Goal: Transaction & Acquisition: Purchase product/service

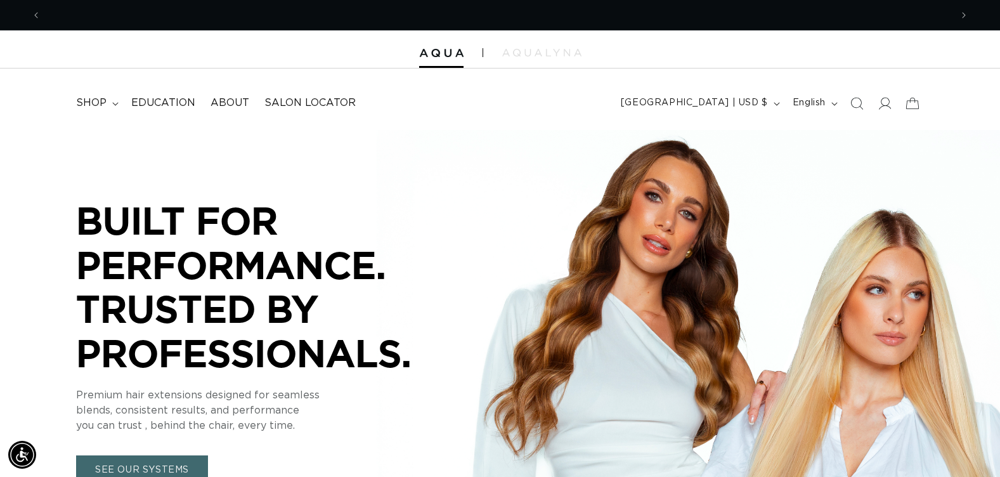
scroll to position [0, 910]
click at [855, 103] on icon "Search" at bounding box center [856, 102] width 13 height 13
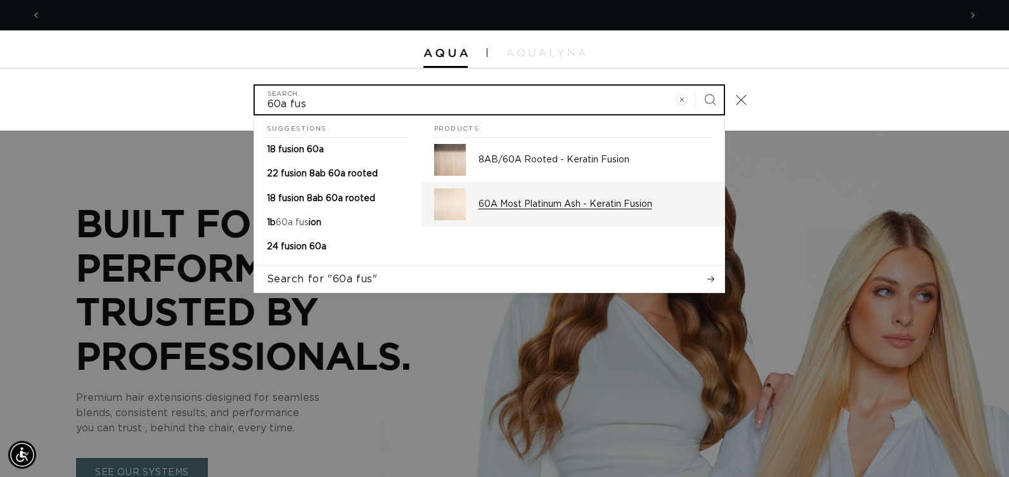
scroll to position [0, 919]
type input "60a fus"
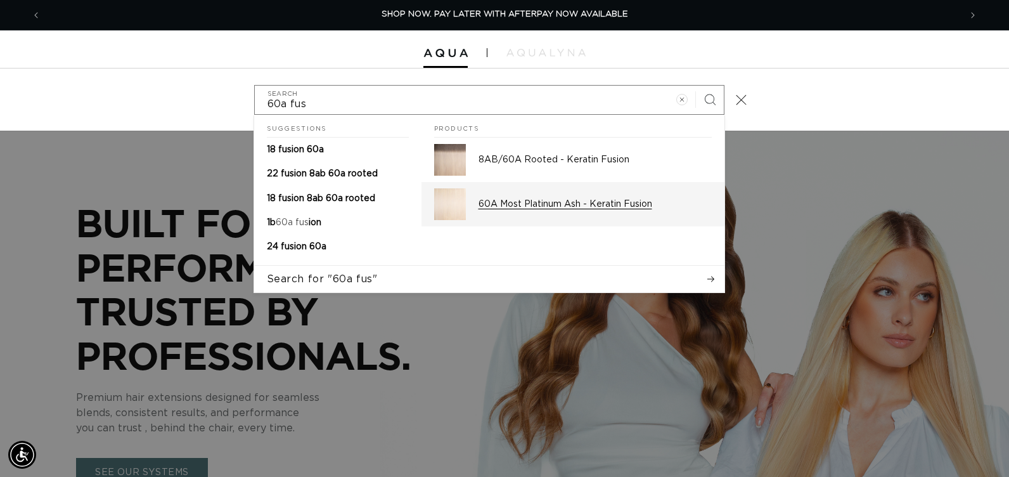
click at [588, 202] on p "60A Most Platinum Ash - Keratin Fusion" at bounding box center [595, 203] width 233 height 11
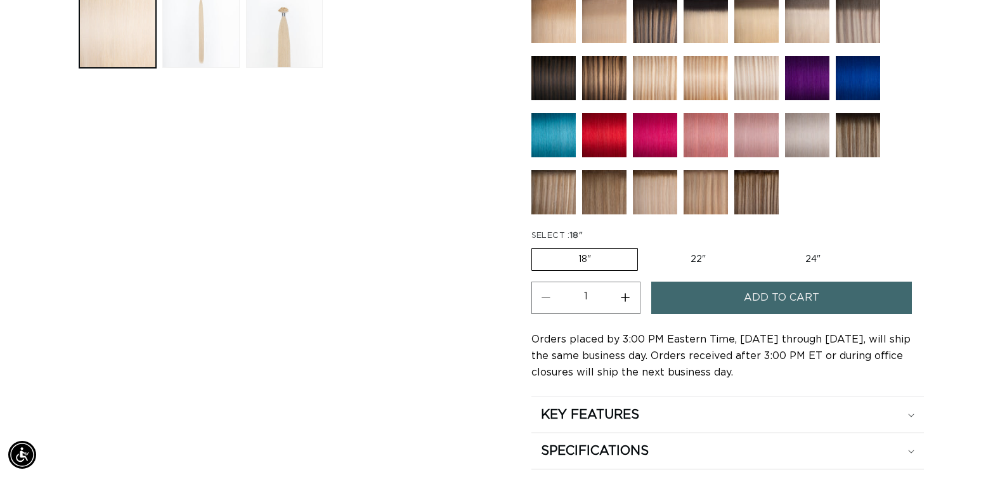
scroll to position [0, 910]
click at [701, 258] on label "22" Variant sold out or unavailable" at bounding box center [698, 260] width 108 height 22
click at [645, 246] on input "22" Variant sold out or unavailable" at bounding box center [644, 245] width 1 height 1
radio input "true"
click at [630, 301] on button "Increase quantity for 60A Most Platinum Ash - Keratin Fusion" at bounding box center [625, 298] width 29 height 32
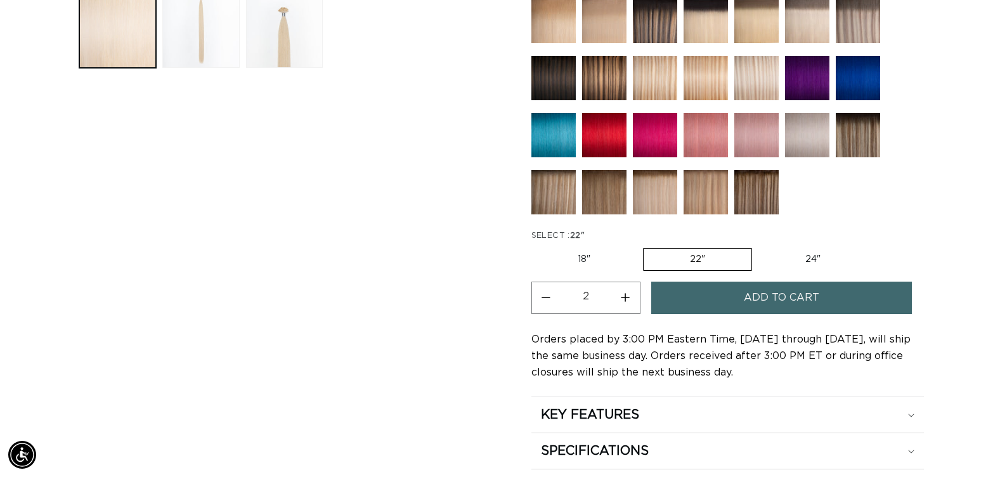
click at [630, 301] on button "Increase quantity for 60A Most Platinum Ash - Keratin Fusion" at bounding box center [625, 298] width 29 height 32
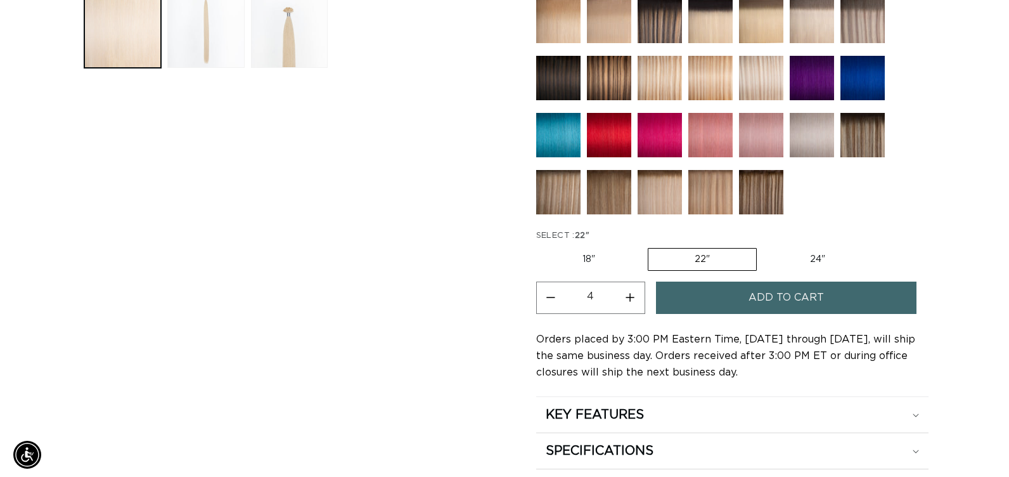
scroll to position [0, 1820]
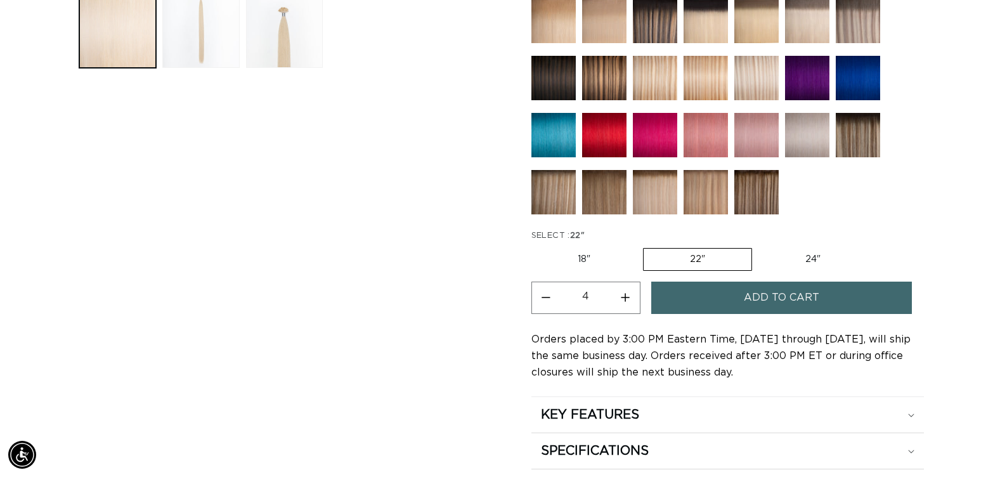
click at [630, 301] on button "Increase quantity for 60A Most Platinum Ash - Keratin Fusion" at bounding box center [625, 298] width 29 height 32
type input "5"
click at [722, 294] on button "Add to cart" at bounding box center [781, 298] width 261 height 32
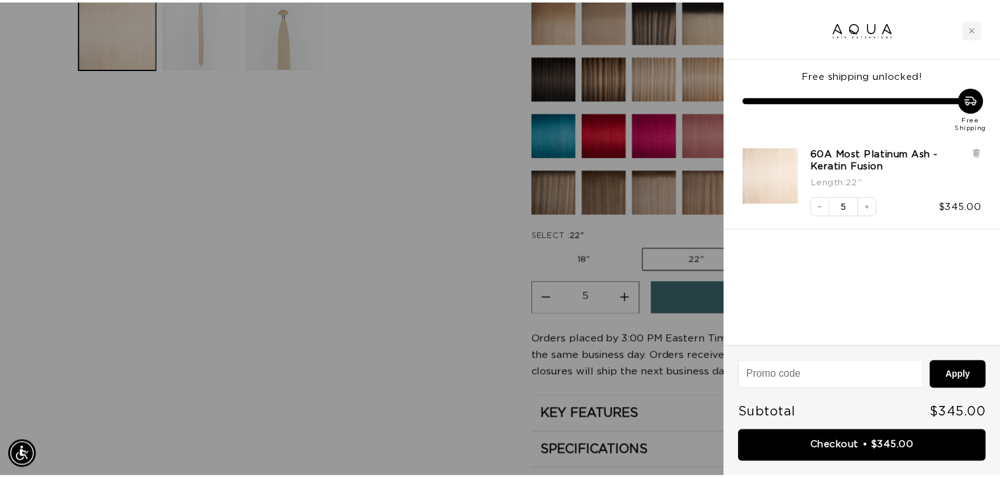
scroll to position [0, 0]
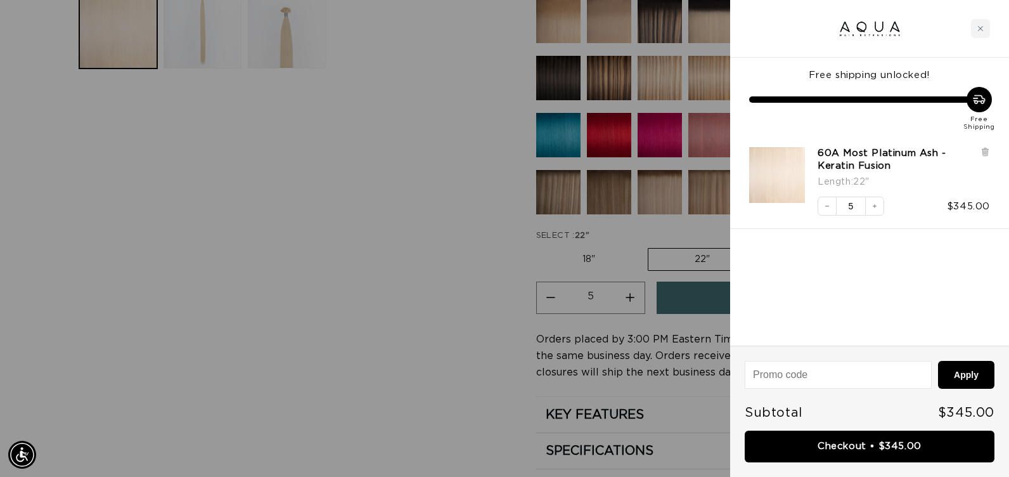
click at [450, 274] on div at bounding box center [504, 238] width 1009 height 477
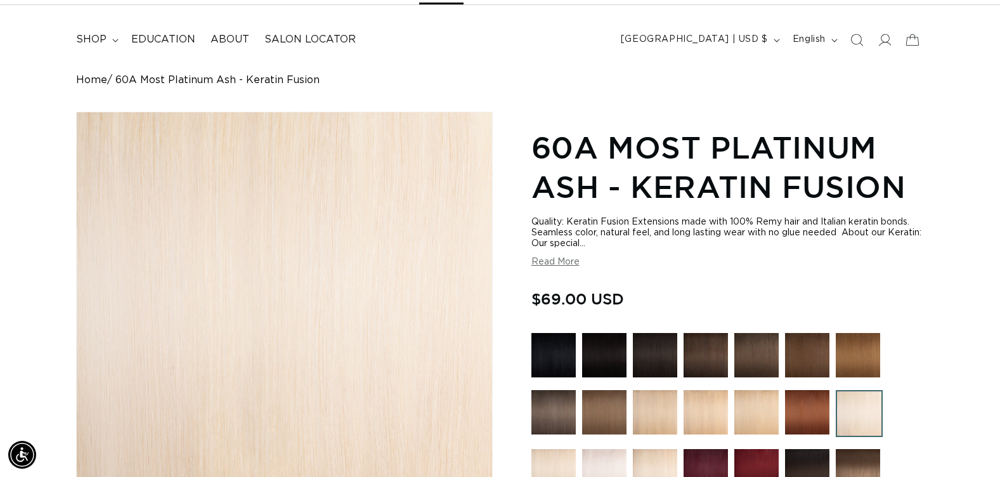
scroll to position [0, 1820]
click at [649, 358] on img at bounding box center [655, 355] width 44 height 44
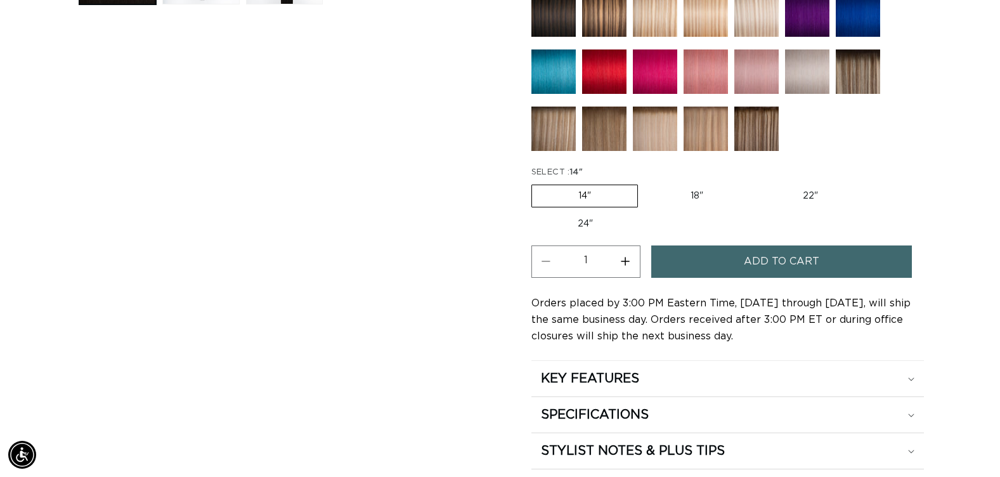
scroll to position [0, 910]
click at [805, 197] on label "22" Variant sold out or unavailable" at bounding box center [810, 196] width 108 height 22
click at [756, 183] on input "22" Variant sold out or unavailable" at bounding box center [756, 182] width 1 height 1
radio input "true"
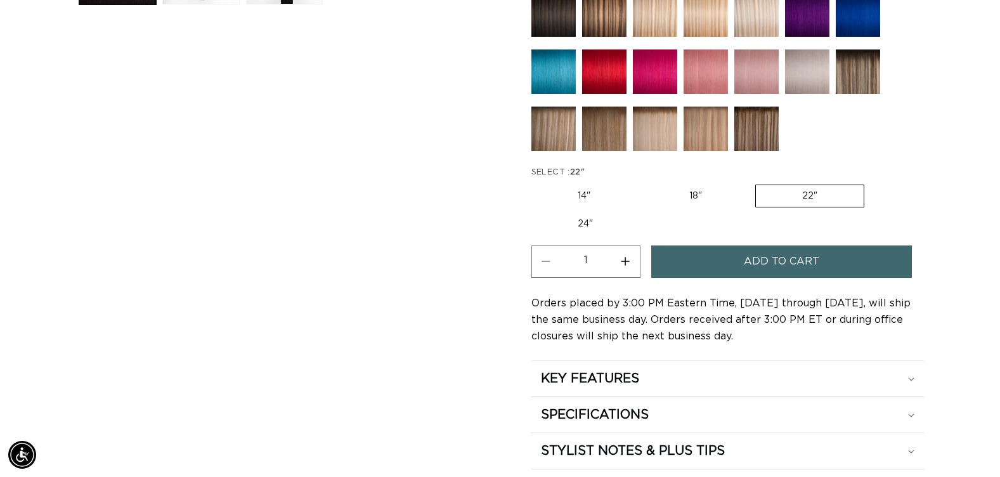
click at [626, 265] on button "Increase quantity for 1B Soft Black - Keratin Fusion" at bounding box center [625, 261] width 29 height 32
click at [625, 263] on button "Increase quantity for 1B Soft Black - Keratin Fusion" at bounding box center [625, 261] width 29 height 32
click at [625, 262] on button "Increase quantity for 1B Soft Black - Keratin Fusion" at bounding box center [625, 261] width 29 height 32
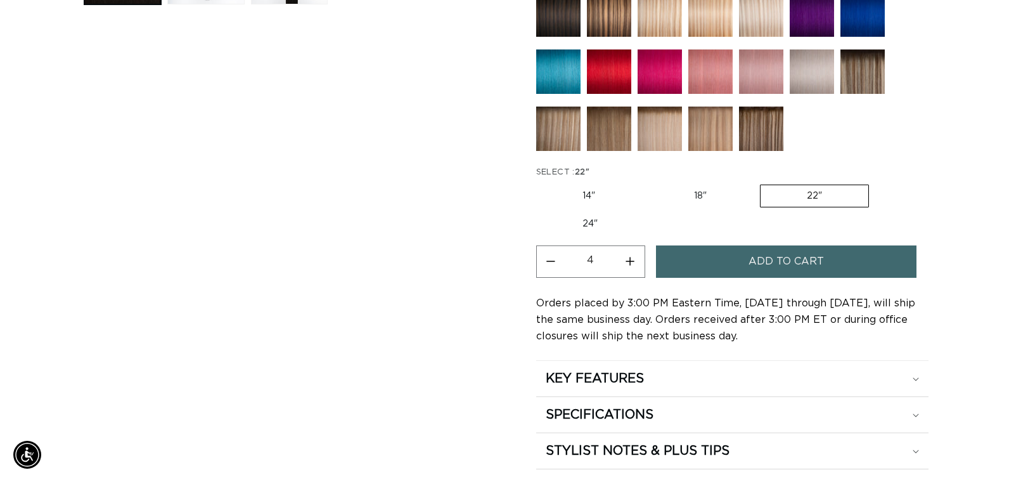
scroll to position [0, 910]
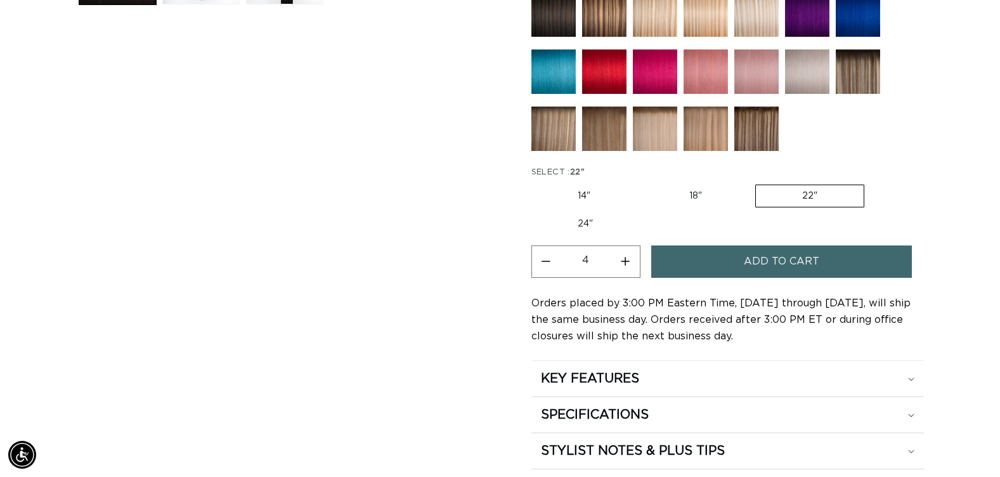
click at [625, 262] on button "Increase quantity for 1B Soft Black - Keratin Fusion" at bounding box center [625, 261] width 29 height 32
type input "5"
click at [730, 255] on button "Add to cart" at bounding box center [781, 261] width 261 height 32
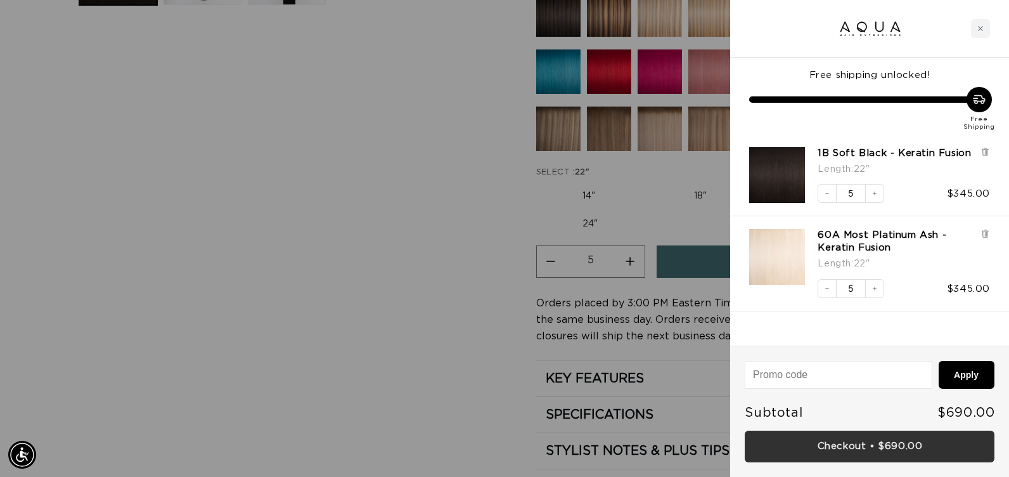
scroll to position [0, 1839]
click at [773, 451] on link "Checkout • $690.00" at bounding box center [870, 447] width 250 height 32
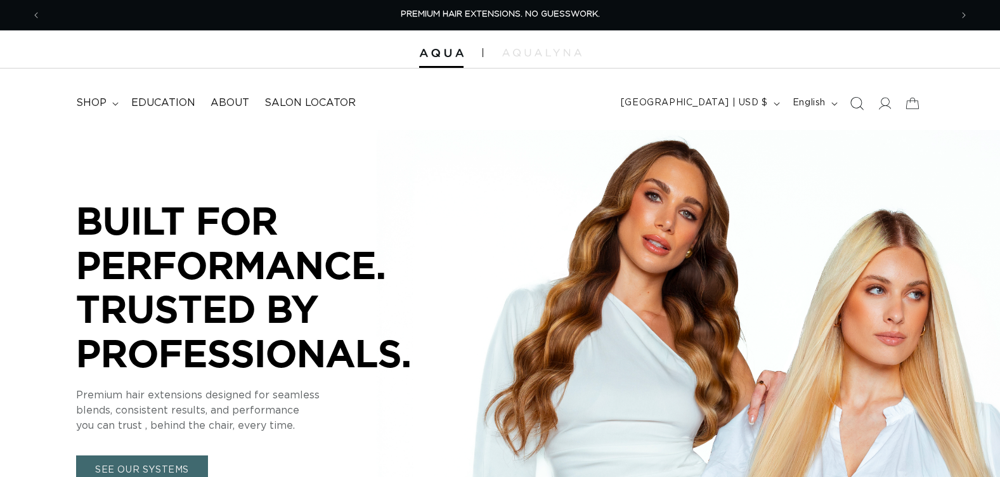
click at [857, 101] on icon "Search" at bounding box center [856, 102] width 13 height 13
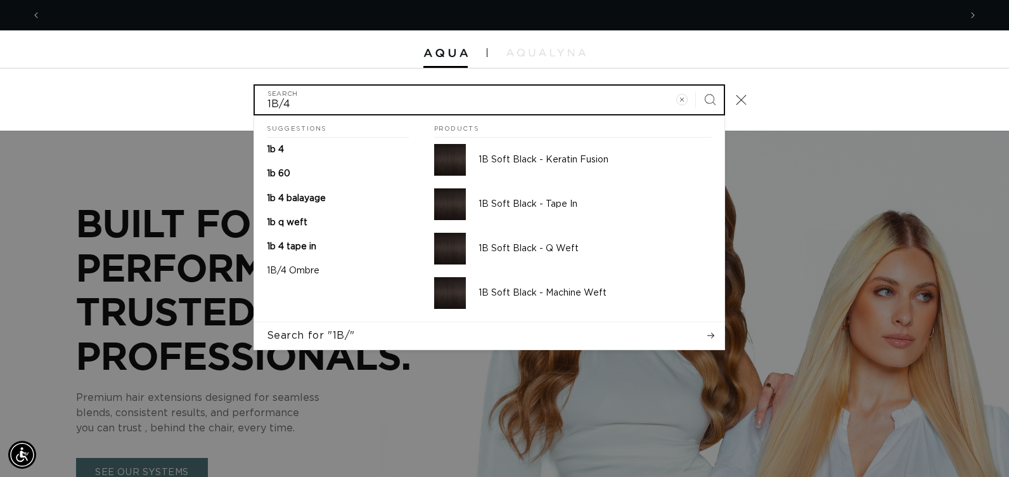
scroll to position [0, 1839]
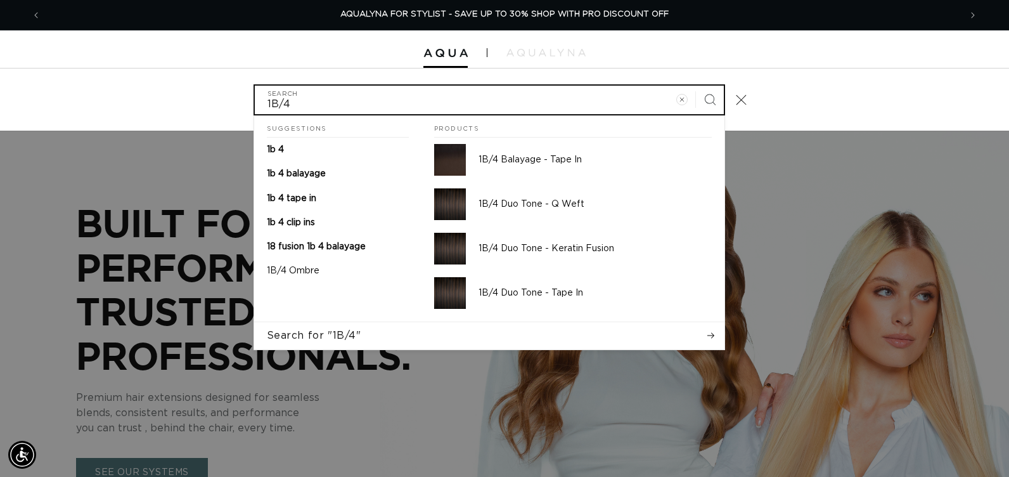
type input "1B/4"
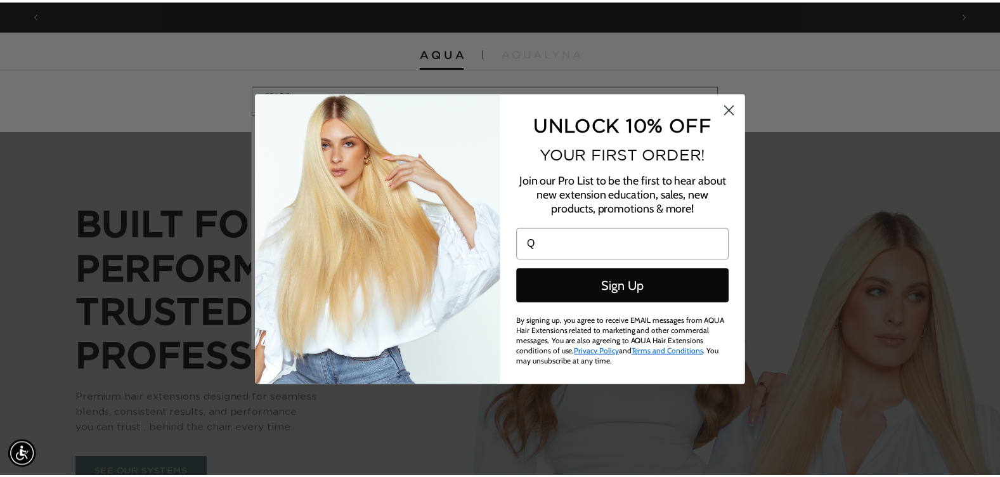
scroll to position [0, 0]
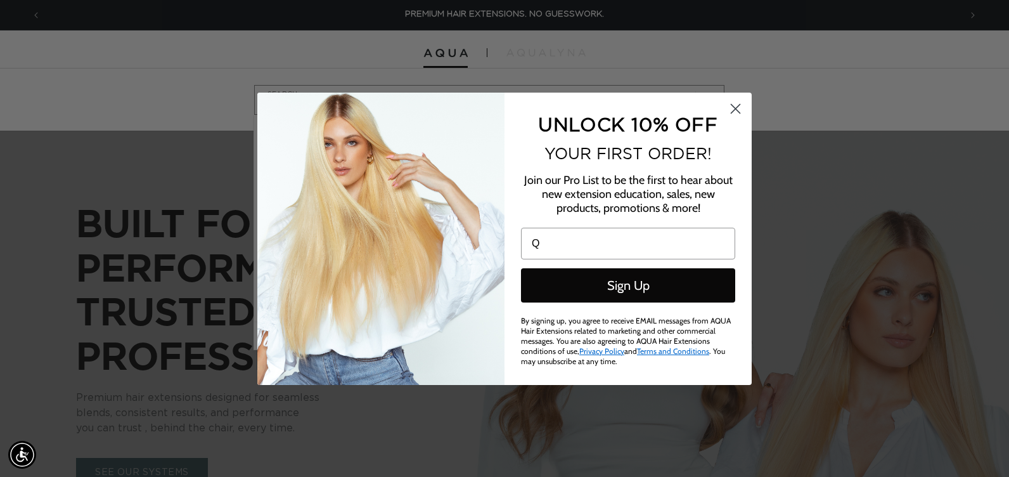
type input "Q"
click at [737, 110] on icon "Close dialog" at bounding box center [736, 108] width 9 height 9
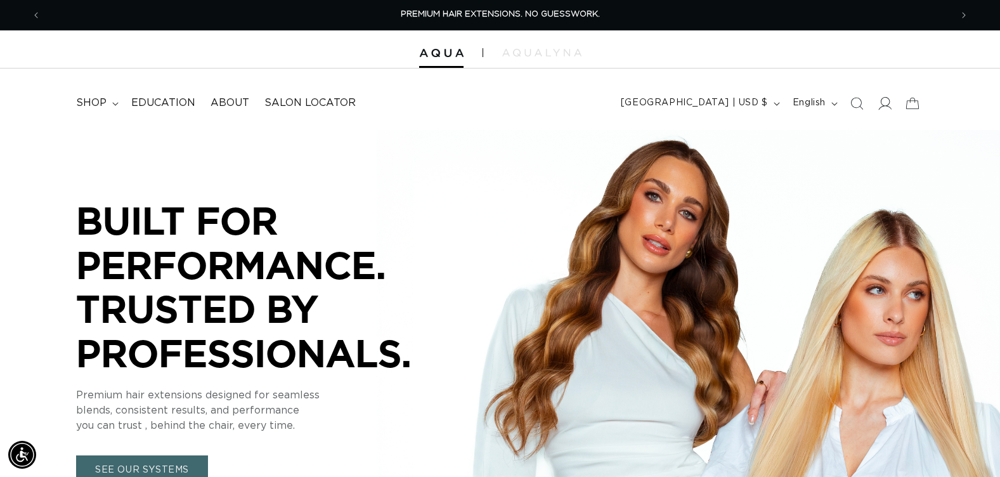
click at [886, 101] on icon at bounding box center [884, 102] width 13 height 13
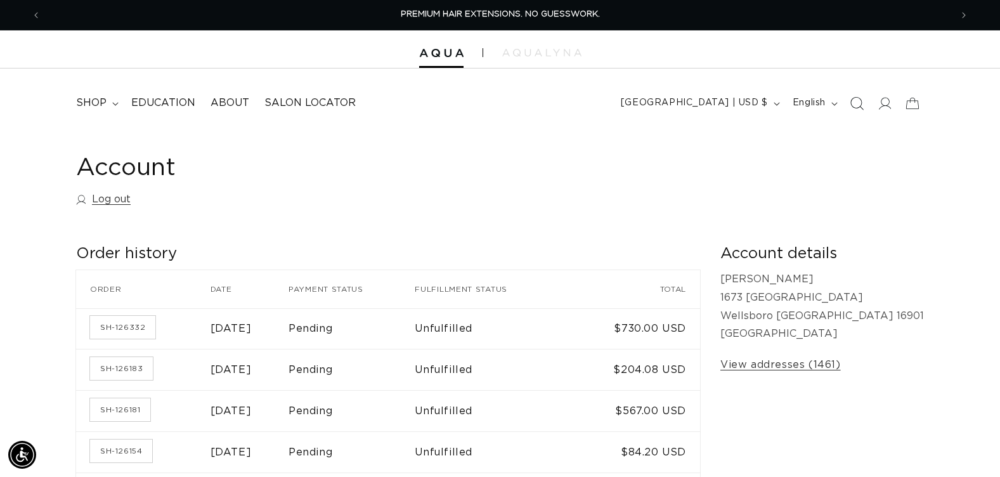
click at [860, 105] on icon "Search" at bounding box center [856, 102] width 13 height 13
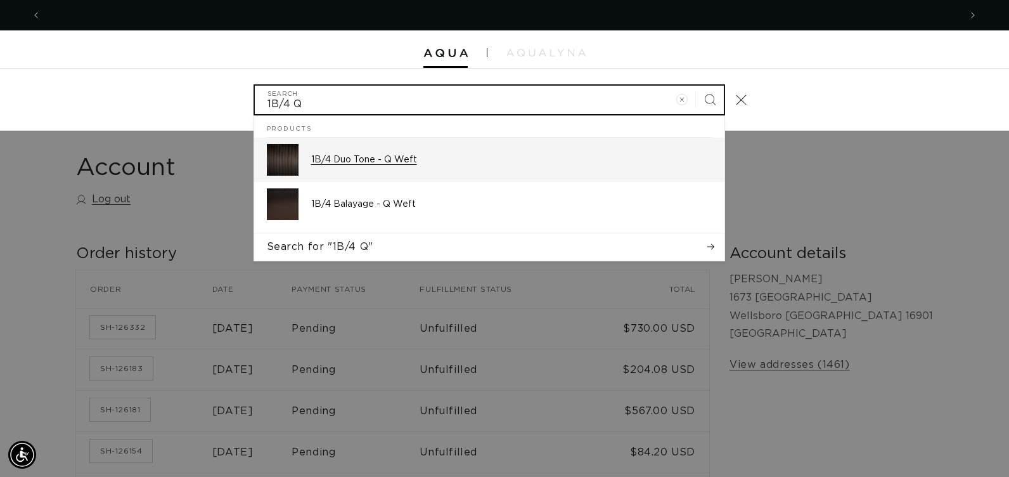
scroll to position [0, 919]
type input "1B/4 Q"
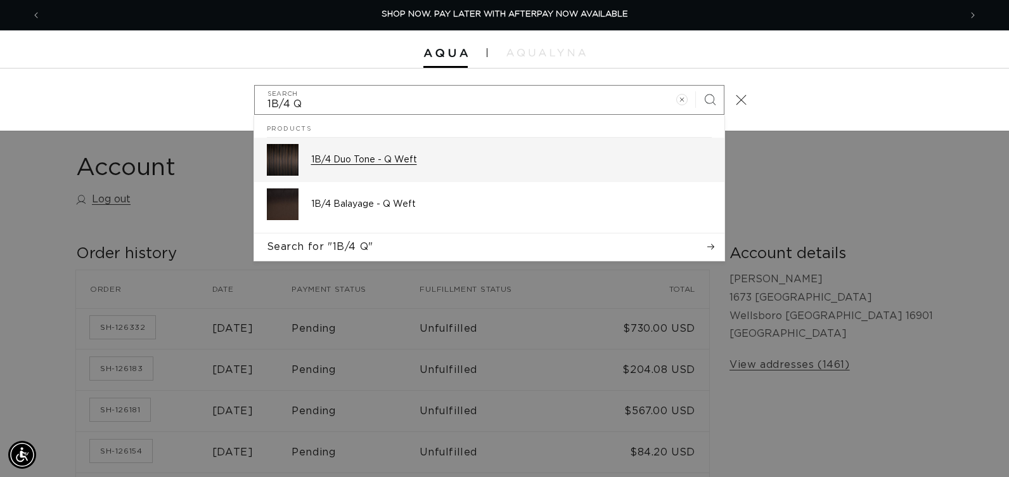
click at [385, 156] on p "1B/4 Duo Tone - Q Weft" at bounding box center [511, 159] width 401 height 11
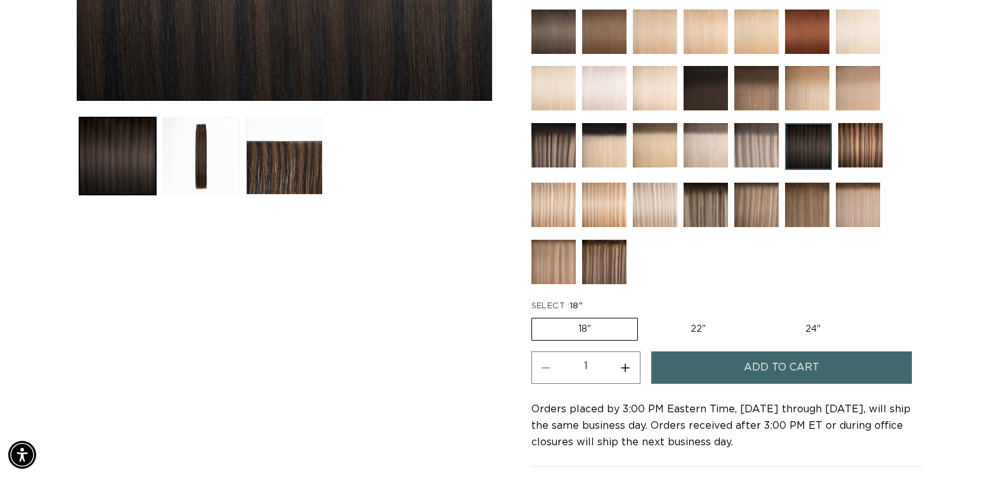
scroll to position [0, 910]
click at [625, 366] on button "Increase quantity for 1B/4 Duo Tone - Q Weft" at bounding box center [625, 367] width 29 height 32
type input "2"
click at [696, 373] on button "Add to cart" at bounding box center [781, 367] width 261 height 32
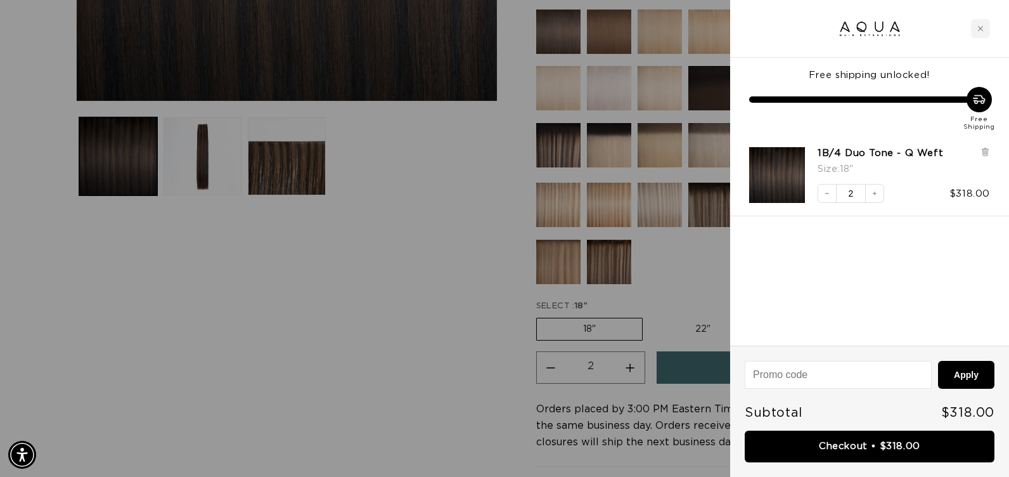
scroll to position [0, 919]
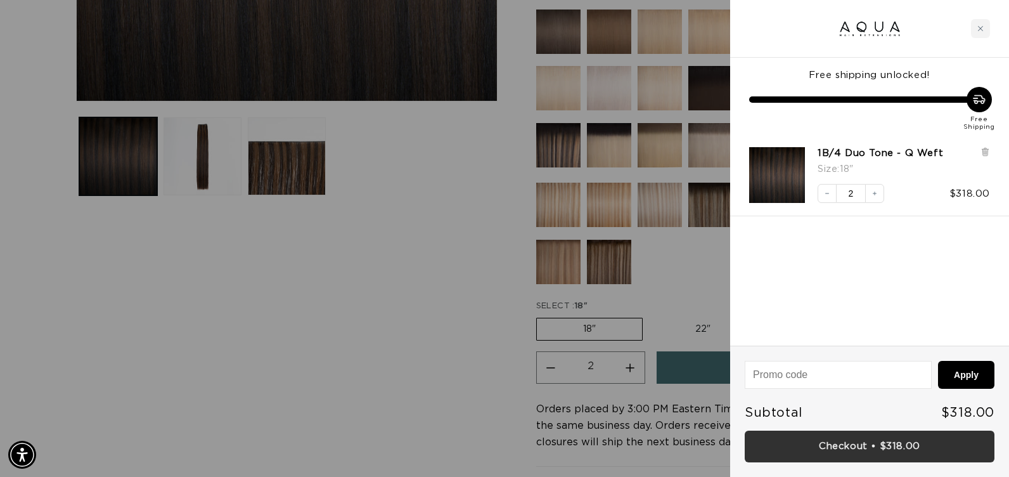
click at [758, 454] on link "Checkout • $318.00" at bounding box center [870, 447] width 250 height 32
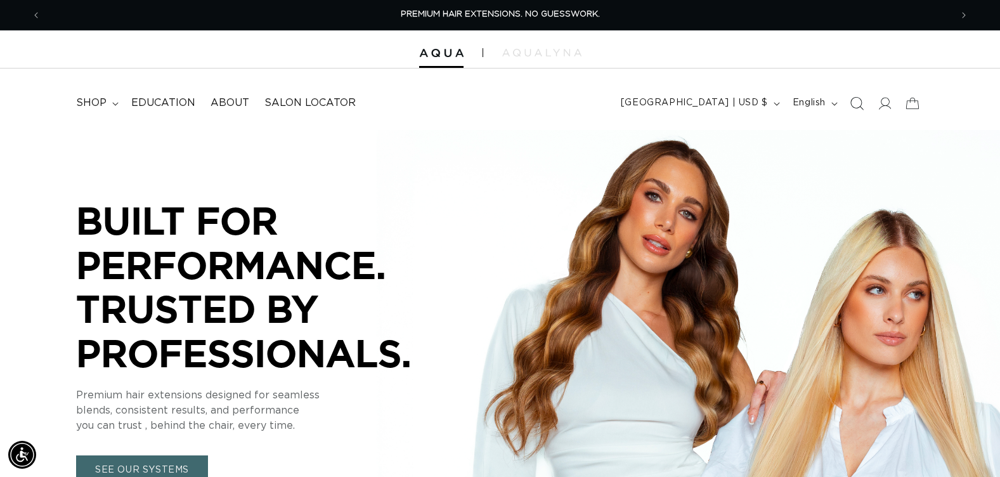
click at [859, 105] on icon "Search" at bounding box center [856, 102] width 13 height 13
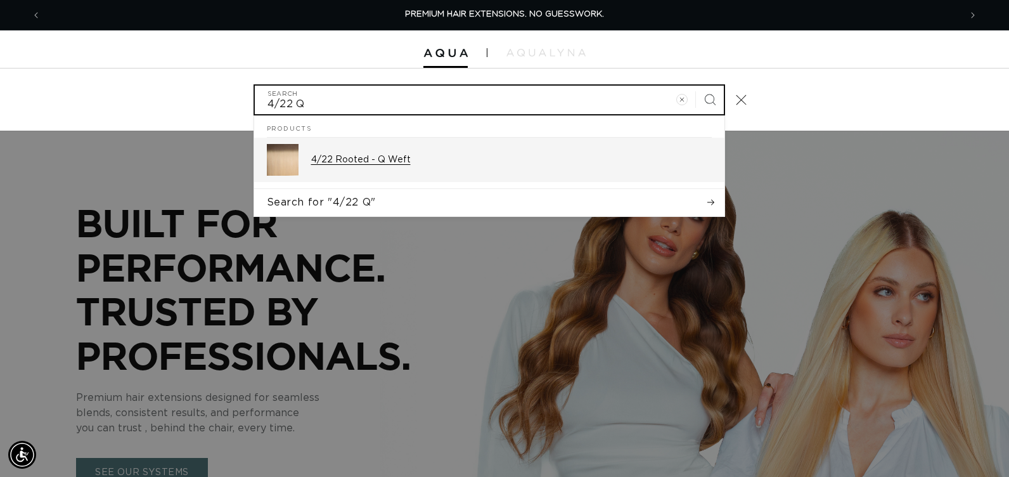
type input "4/22 Q"
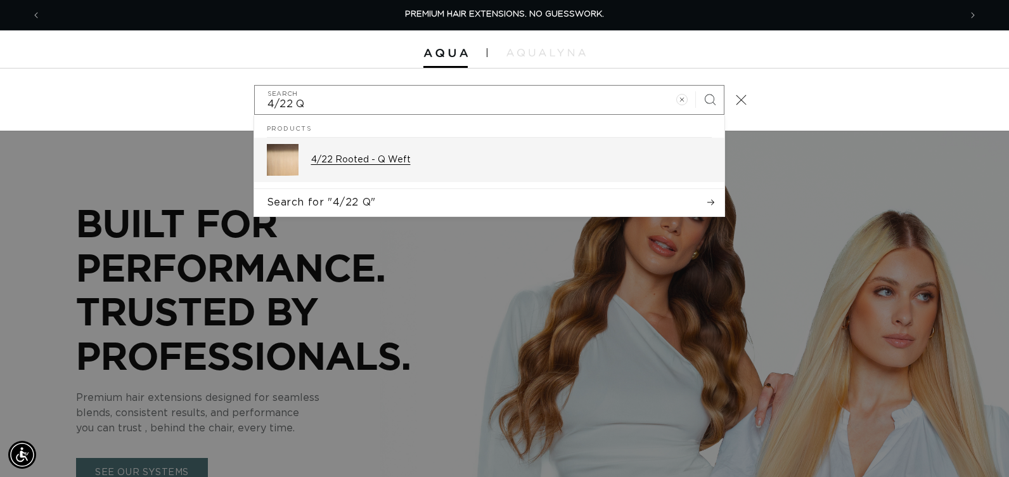
click at [386, 165] on p "4/22 Rooted - Q Weft" at bounding box center [511, 159] width 401 height 11
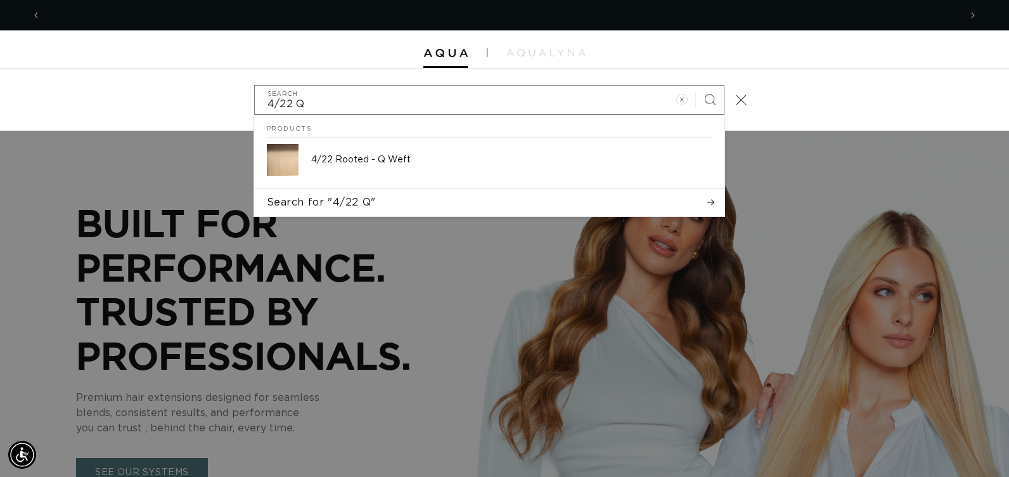
scroll to position [0, 919]
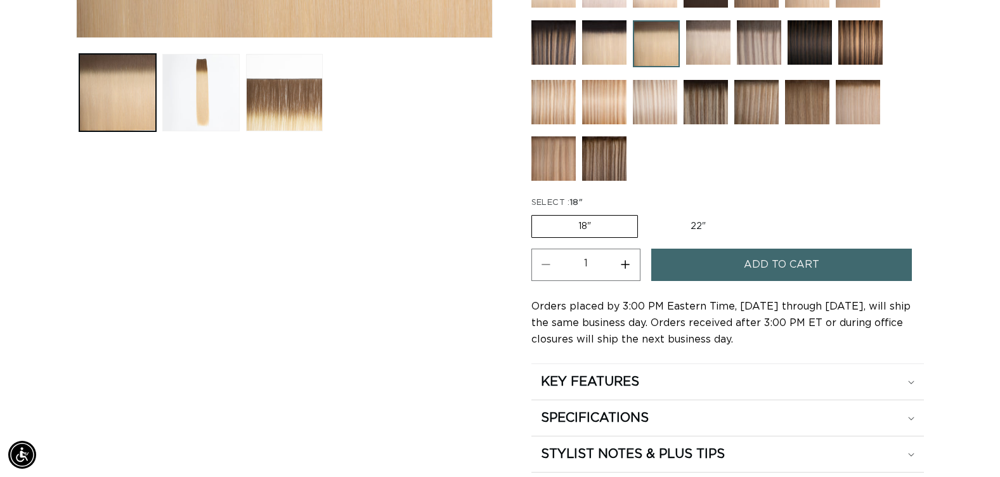
click at [741, 266] on button "Add to cart" at bounding box center [781, 265] width 261 height 32
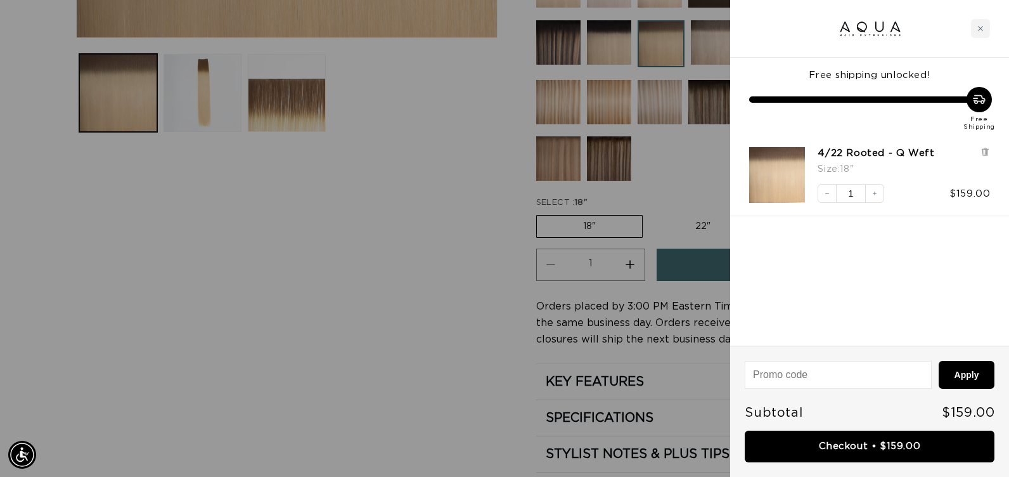
click at [415, 323] on div at bounding box center [504, 238] width 1009 height 477
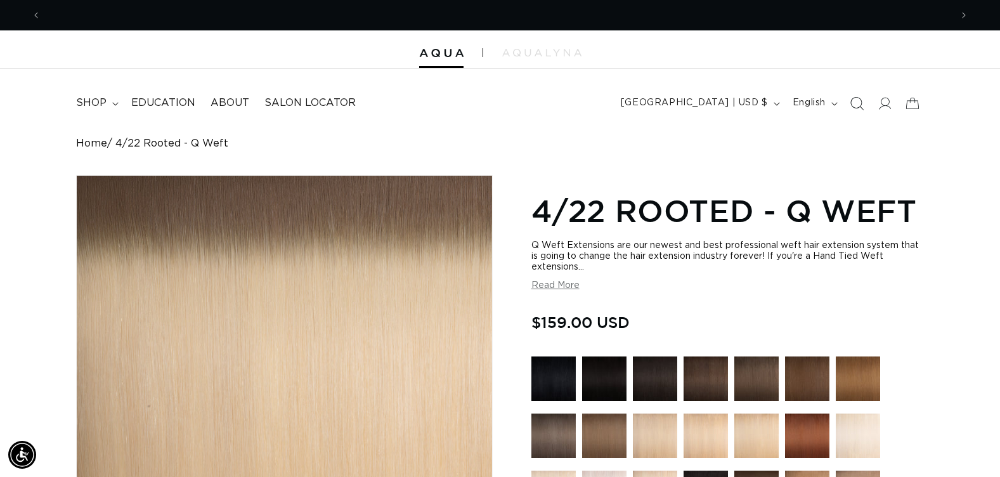
click at [858, 100] on icon "Search" at bounding box center [856, 102] width 13 height 13
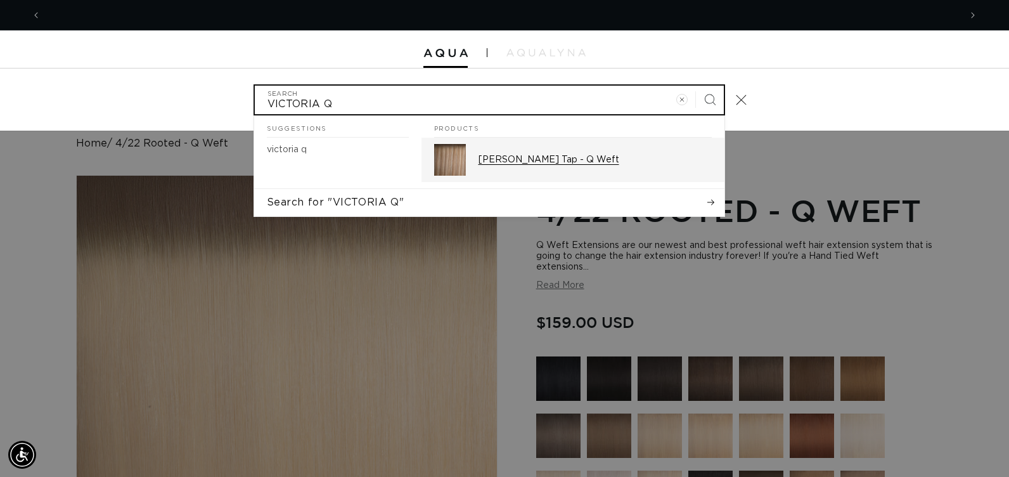
scroll to position [0, 1839]
type input "VICTORIA Q"
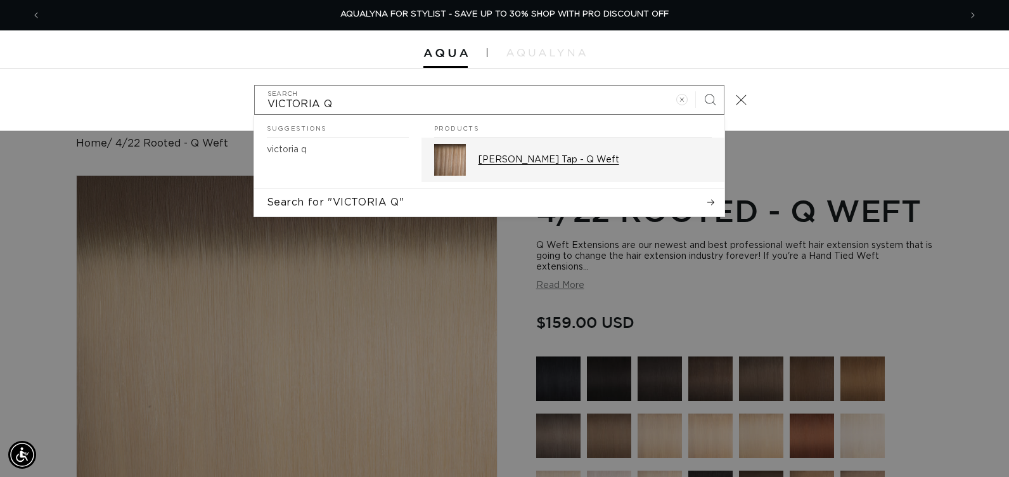
click at [588, 159] on p "[PERSON_NAME] Tap - Q Weft" at bounding box center [595, 159] width 233 height 11
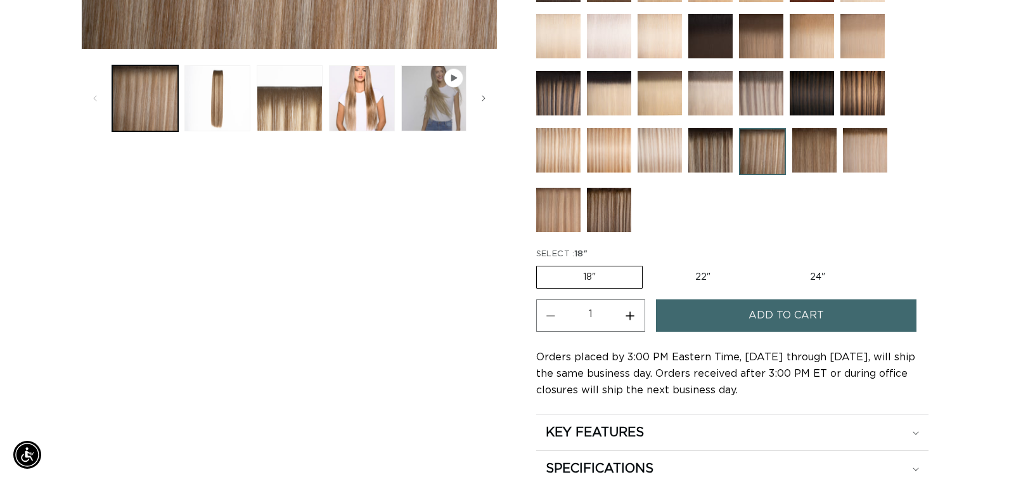
scroll to position [507, 0]
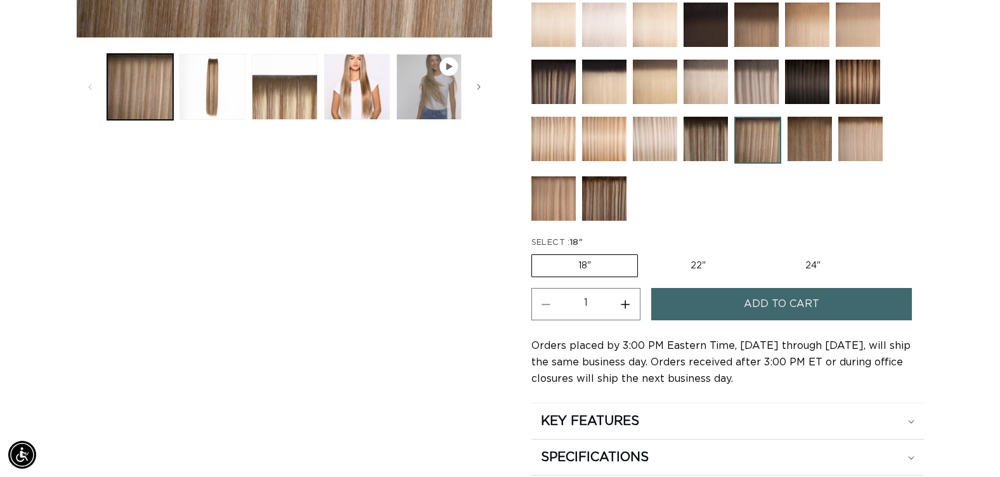
click at [722, 306] on button "Add to cart" at bounding box center [781, 304] width 261 height 32
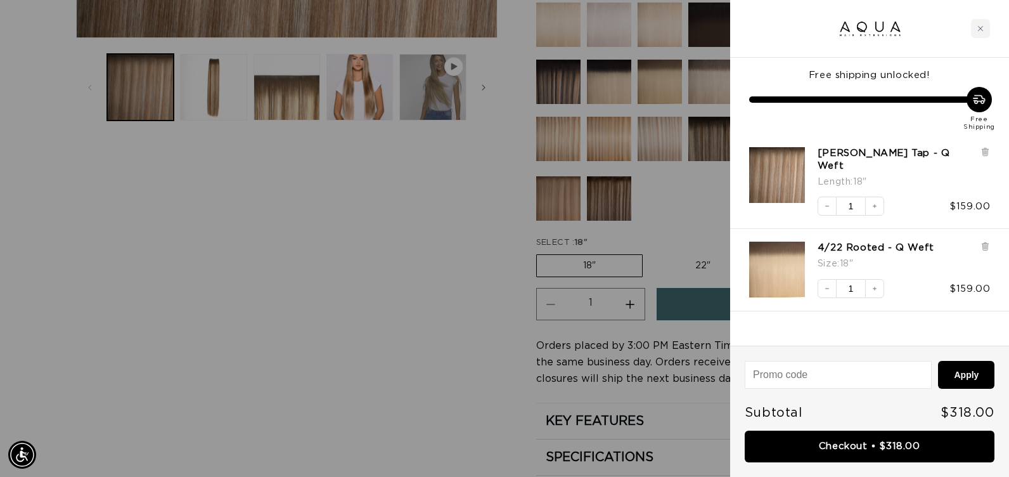
scroll to position [0, 919]
click at [876, 202] on icon "Increase quantity" at bounding box center [875, 206] width 8 height 8
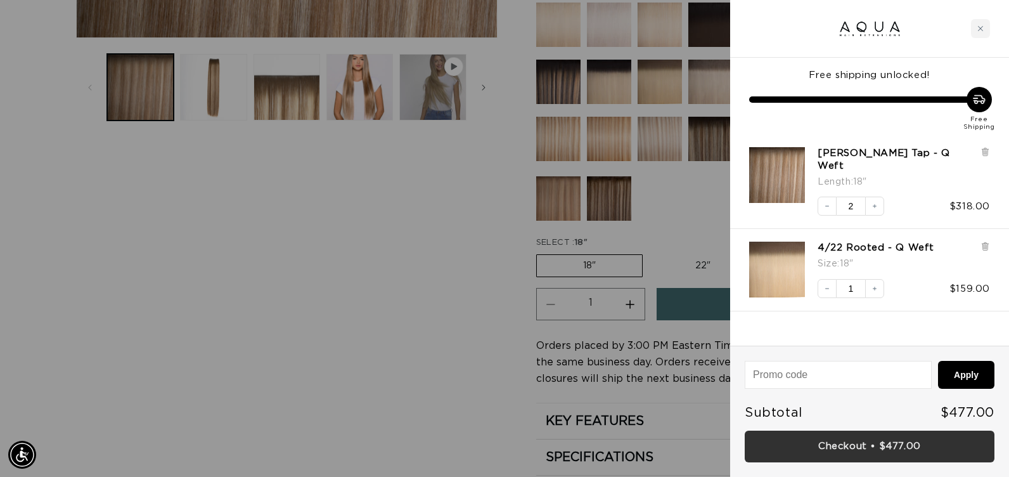
click at [784, 449] on link "Checkout • $477.00" at bounding box center [870, 447] width 250 height 32
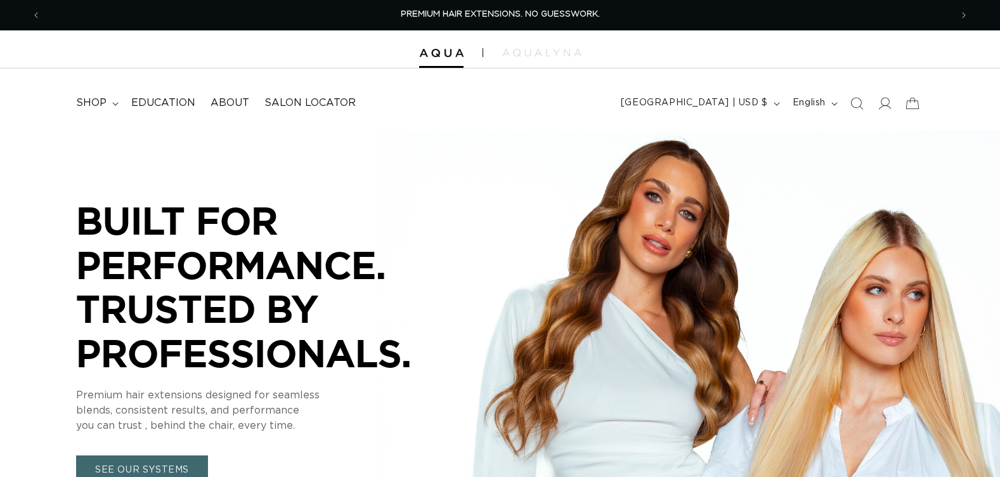
click at [854, 106] on icon "Search" at bounding box center [856, 103] width 13 height 13
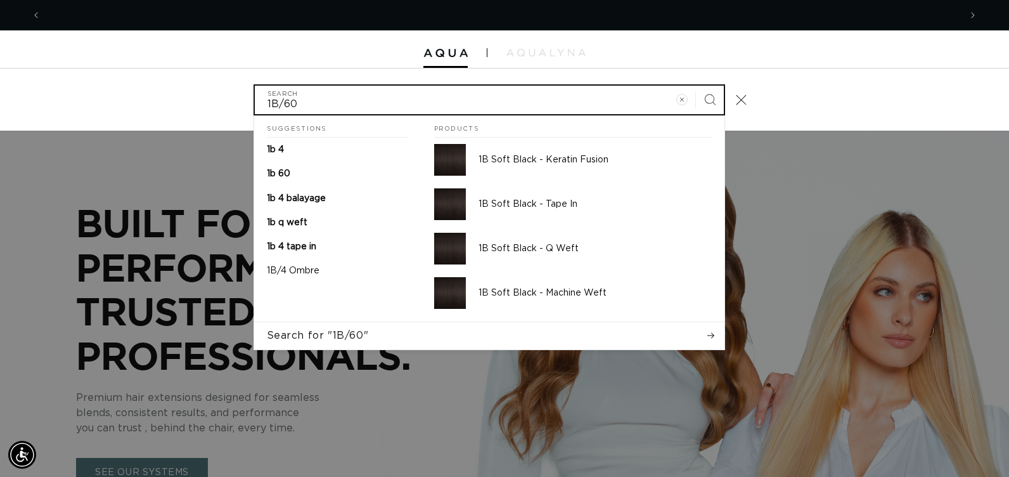
scroll to position [0, 1839]
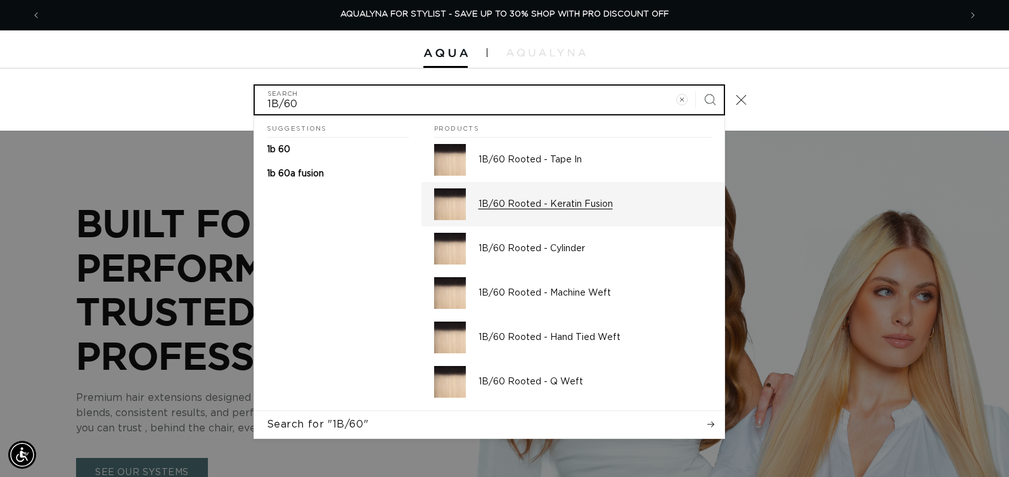
type input "1B/60"
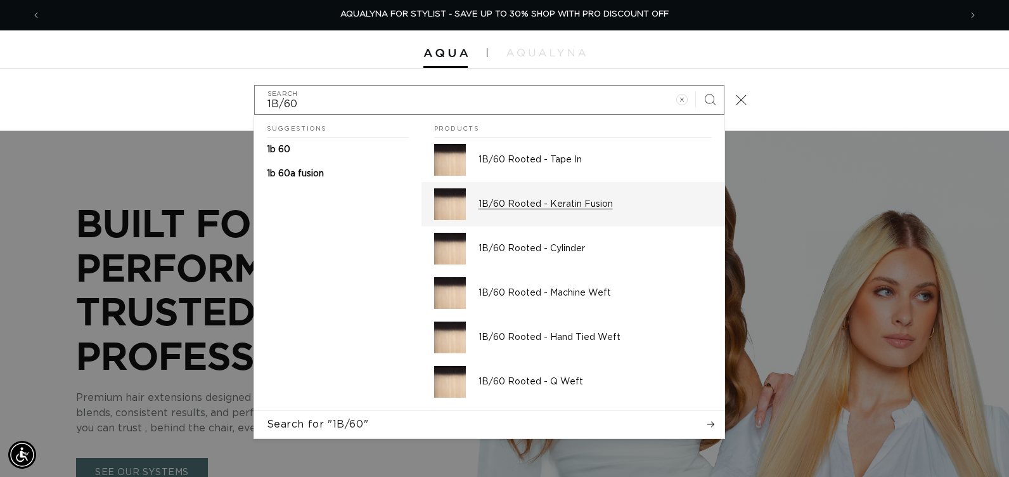
click at [577, 211] on div "1B/60 Rooted - Keratin Fusion" at bounding box center [595, 204] width 233 height 32
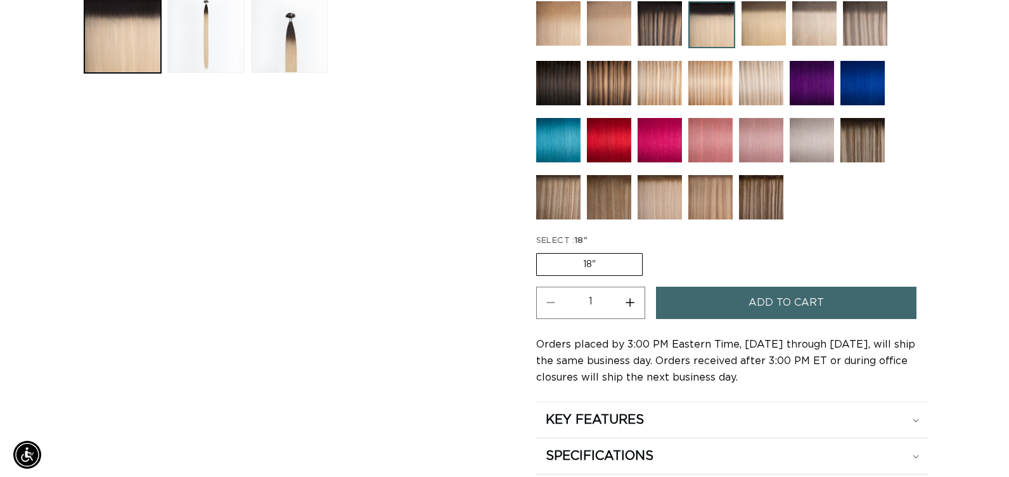
scroll to position [634, 0]
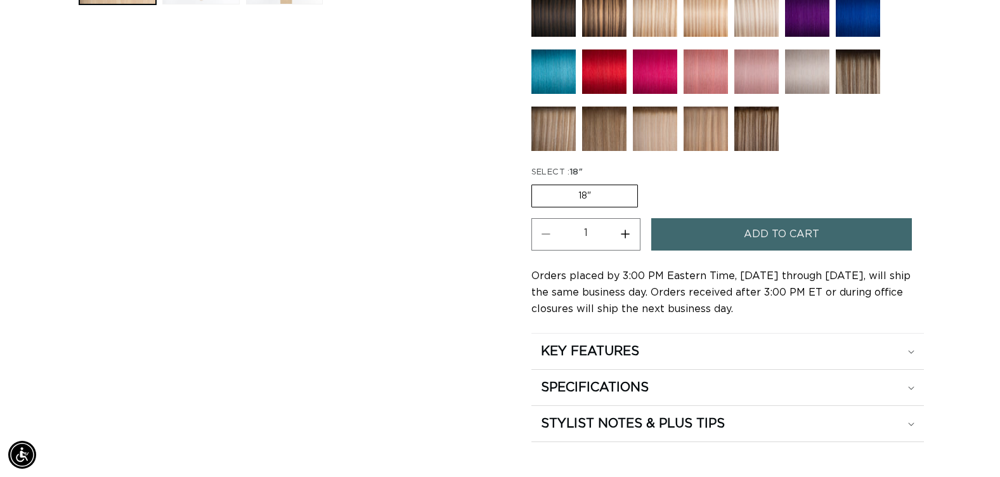
click at [735, 236] on button "Add to cart" at bounding box center [781, 234] width 261 height 32
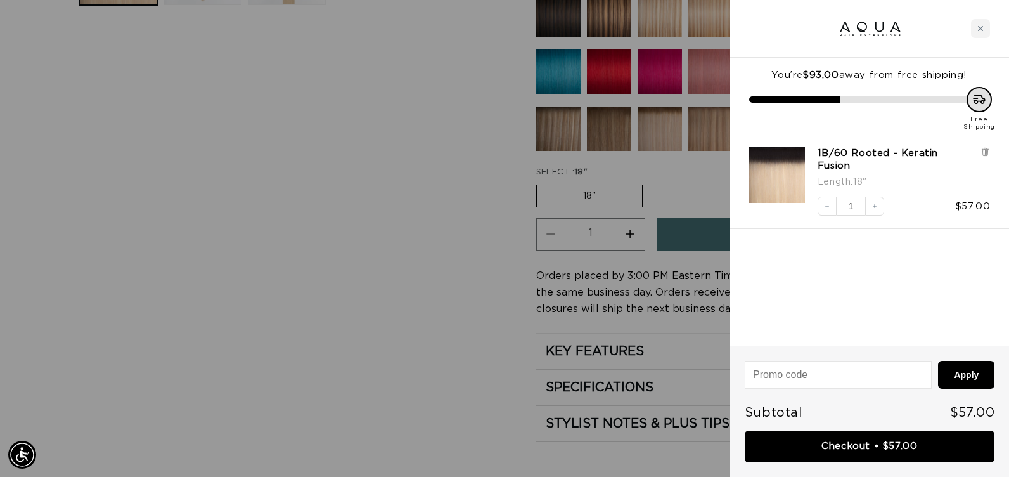
scroll to position [0, 1839]
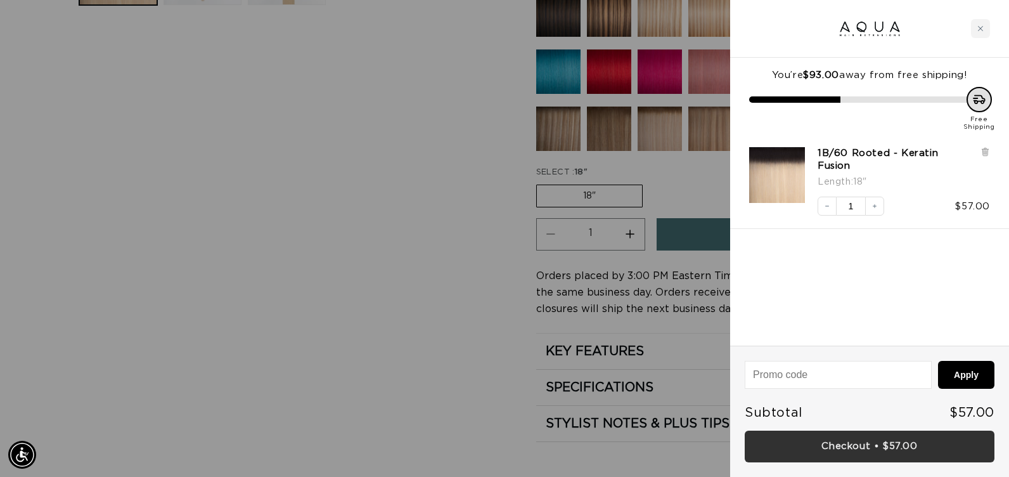
click at [764, 439] on link "Checkout • $57.00" at bounding box center [870, 447] width 250 height 32
